Goal: Information Seeking & Learning: Learn about a topic

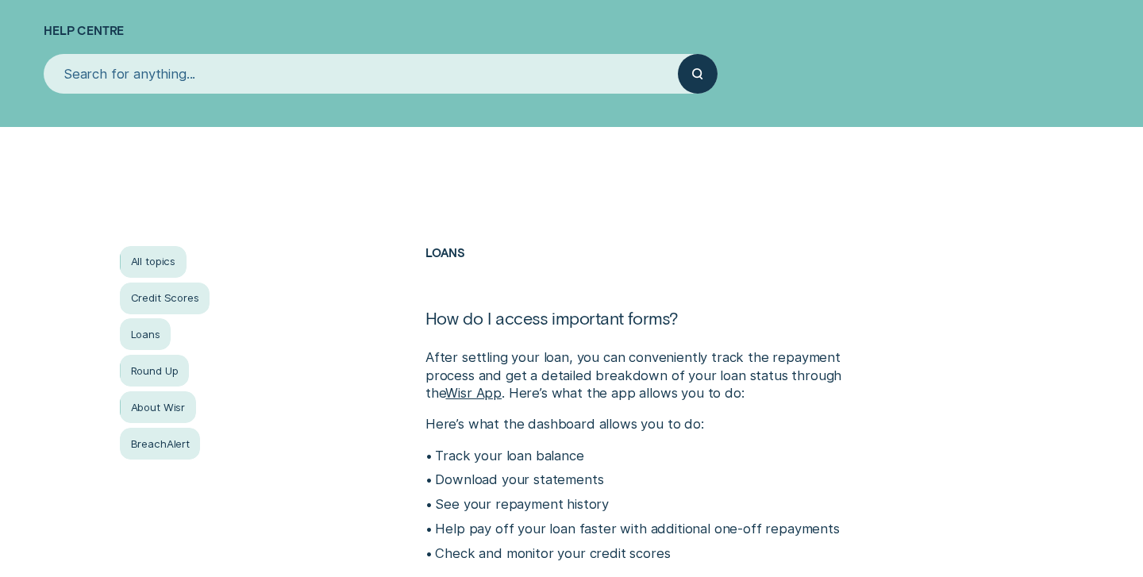
scroll to position [116, 0]
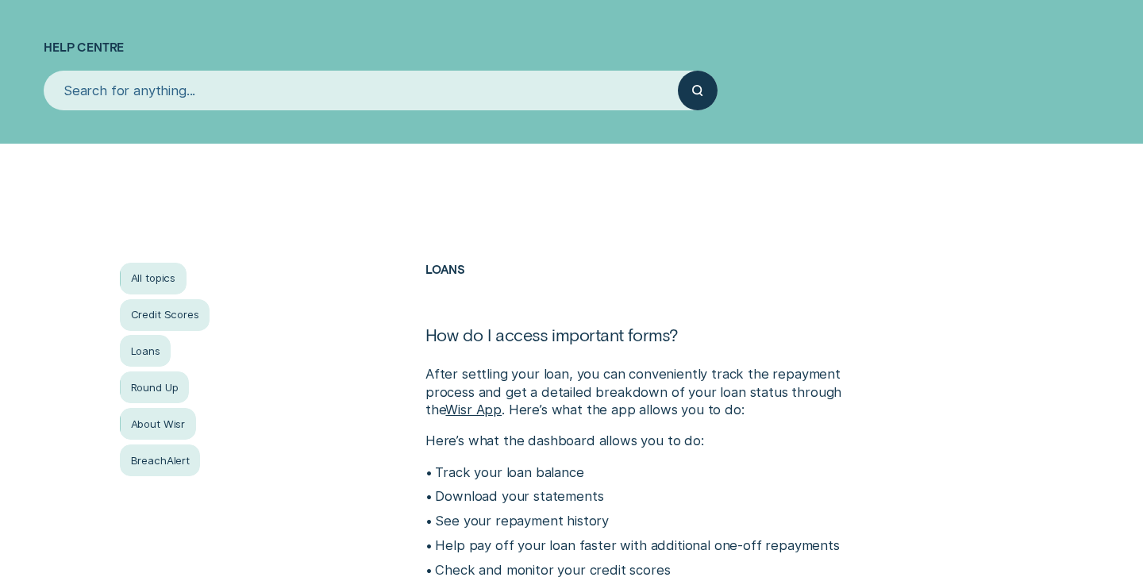
click at [138, 101] on input "search" at bounding box center [361, 91] width 634 height 40
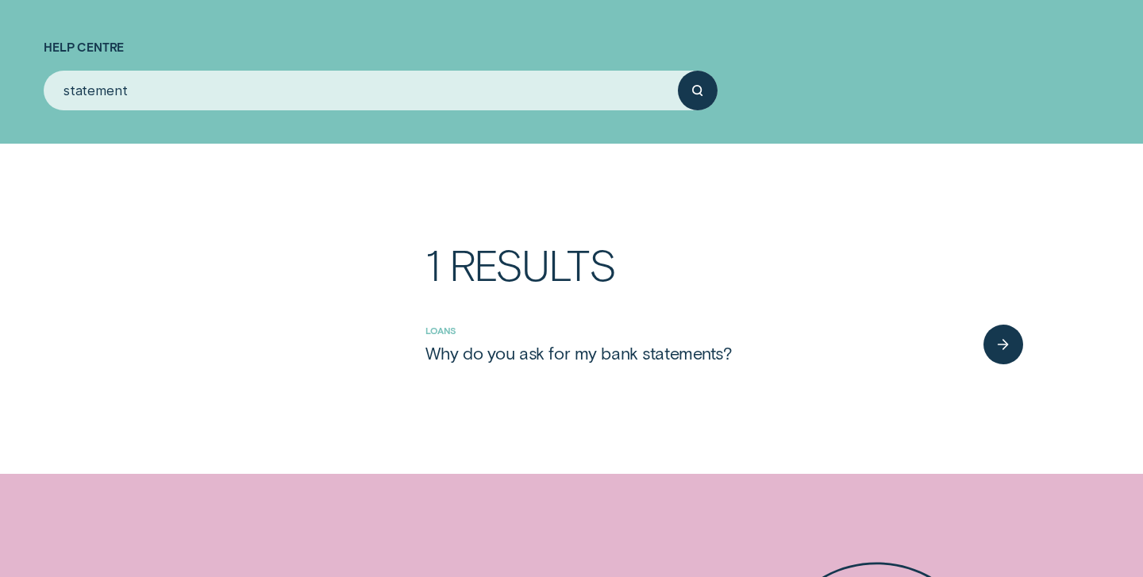
click at [678, 71] on button "submit" at bounding box center [698, 91] width 40 height 40
click at [702, 88] on icon "submit" at bounding box center [697, 90] width 10 height 11
drag, startPoint x: 179, startPoint y: 84, endPoint x: 49, endPoint y: 84, distance: 129.4
click at [49, 84] on input "statement" at bounding box center [361, 91] width 634 height 40
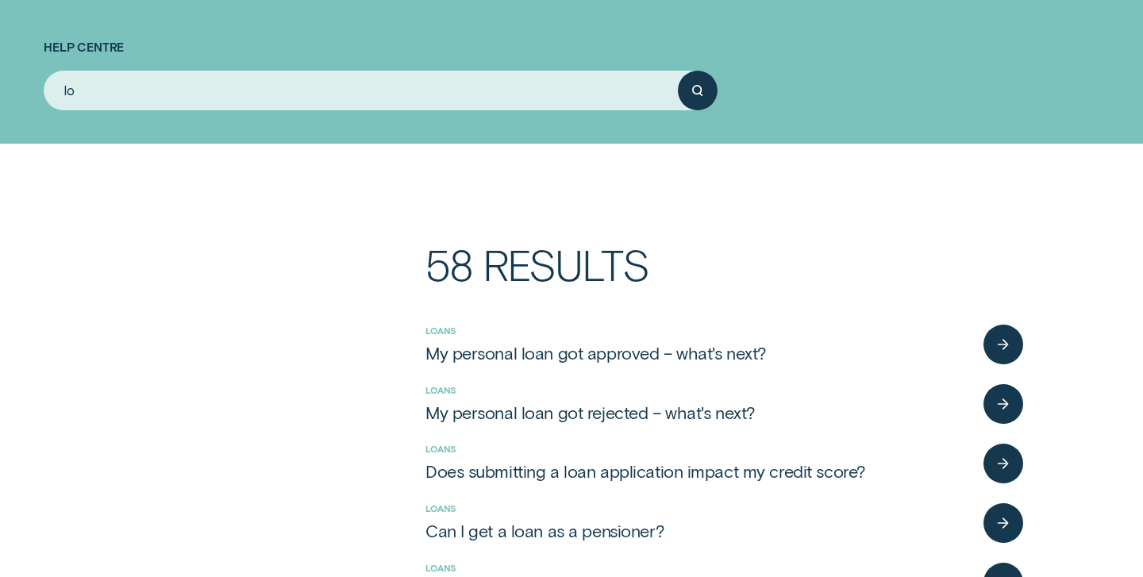
type input "l"
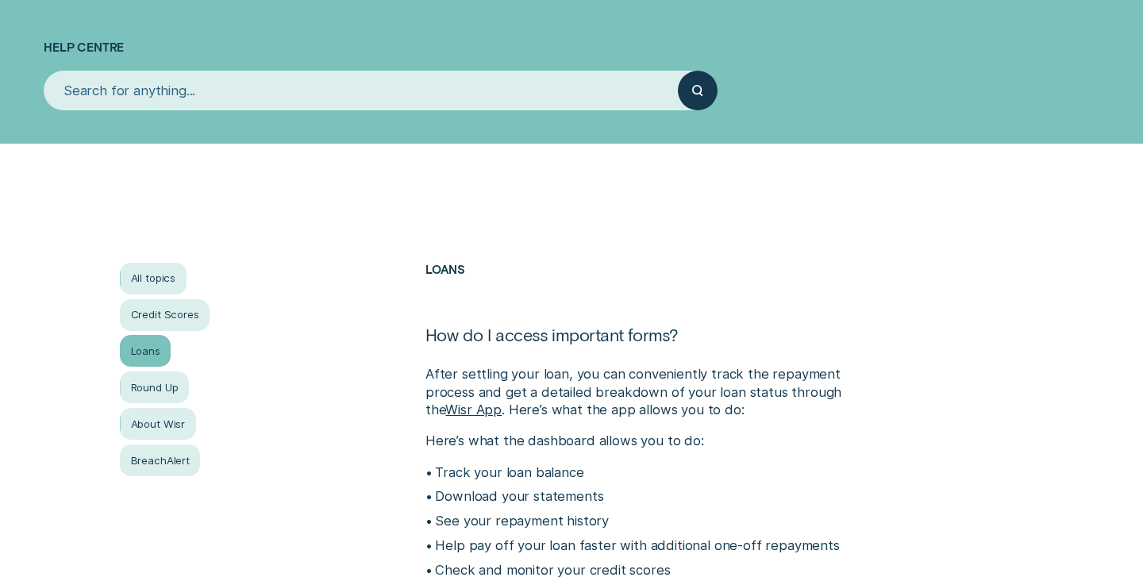
click at [155, 352] on div "Loans" at bounding box center [145, 351] width 51 height 32
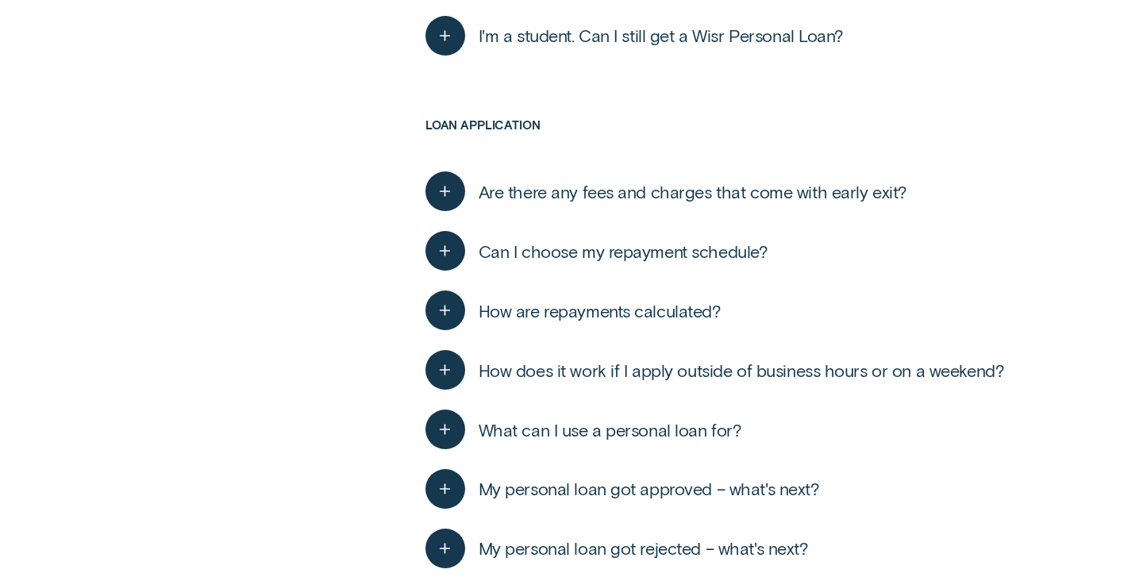
scroll to position [1281, 0]
